Goal: Task Accomplishment & Management: Manage account settings

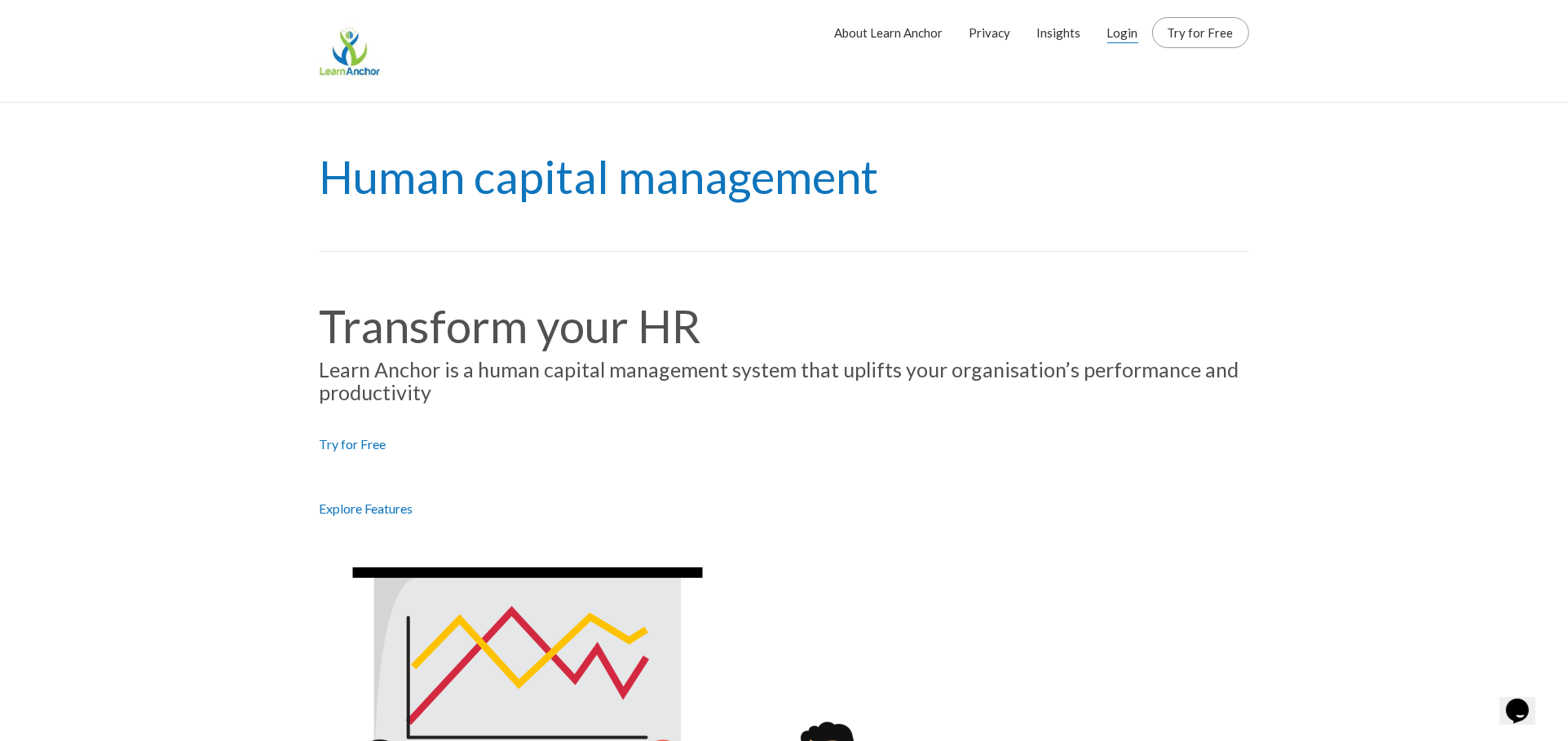
click at [1124, 35] on link "Login" at bounding box center [1123, 32] width 31 height 41
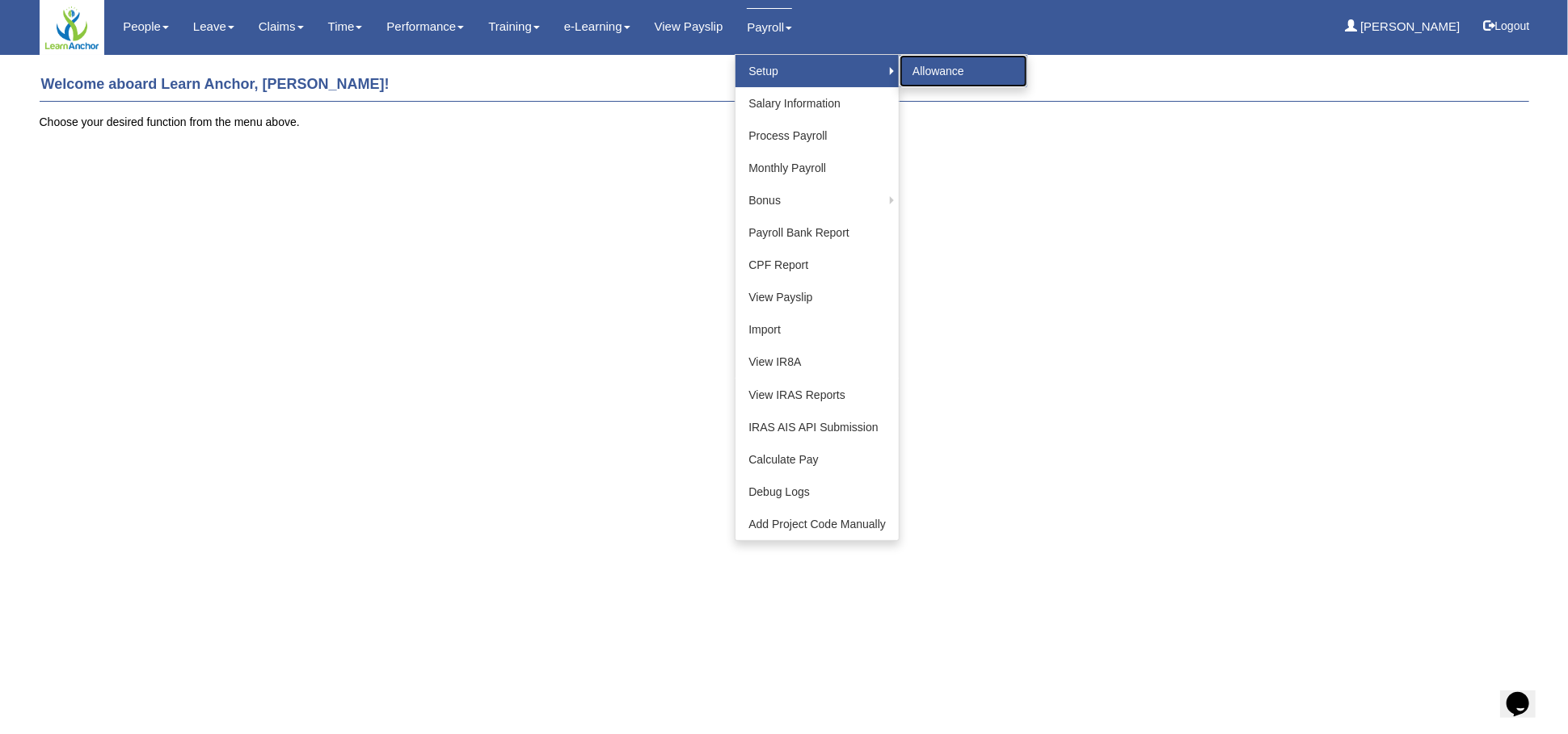
click at [918, 64] on link "Allowance" at bounding box center [964, 71] width 127 height 33
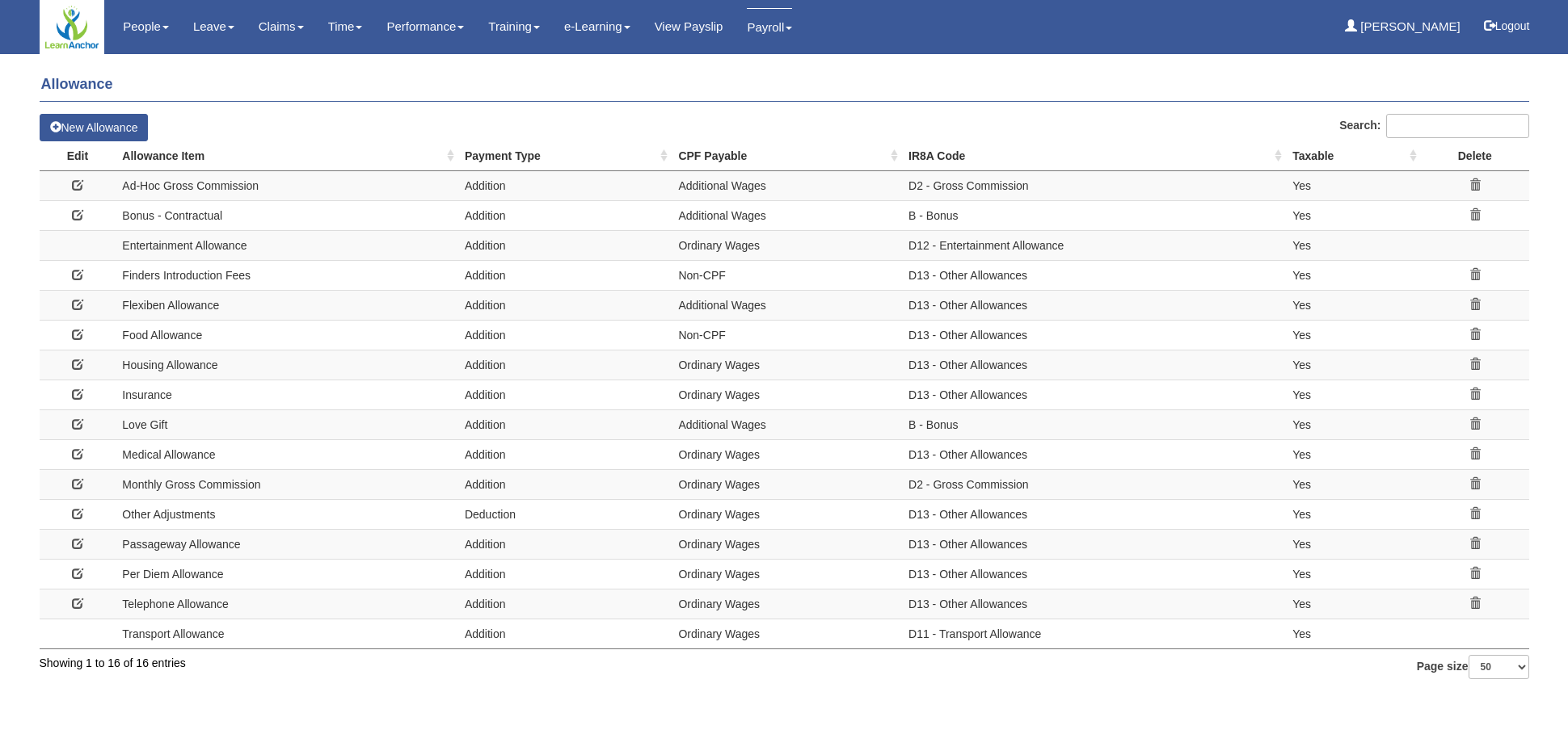
select select "50"
